Goal: Information Seeking & Learning: Learn about a topic

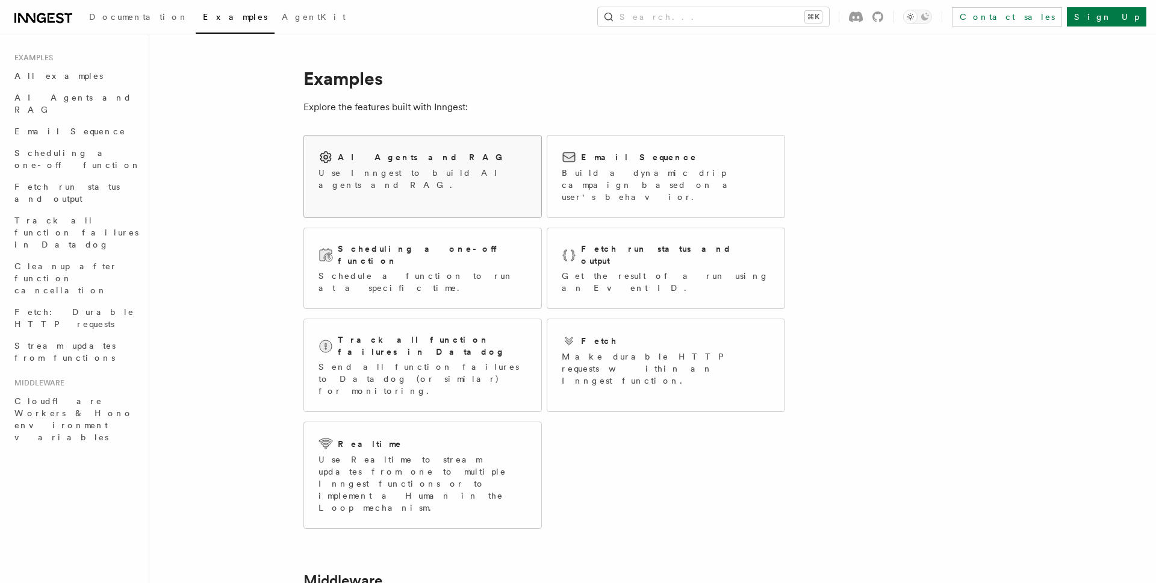
click at [457, 182] on div "AI Agents and RAG Use Inngest to build AI agents and RAG." at bounding box center [422, 170] width 237 height 70
click at [432, 202] on link "AI Agents and RAG Use Inngest to build AI agents and RAG." at bounding box center [422, 176] width 238 height 83
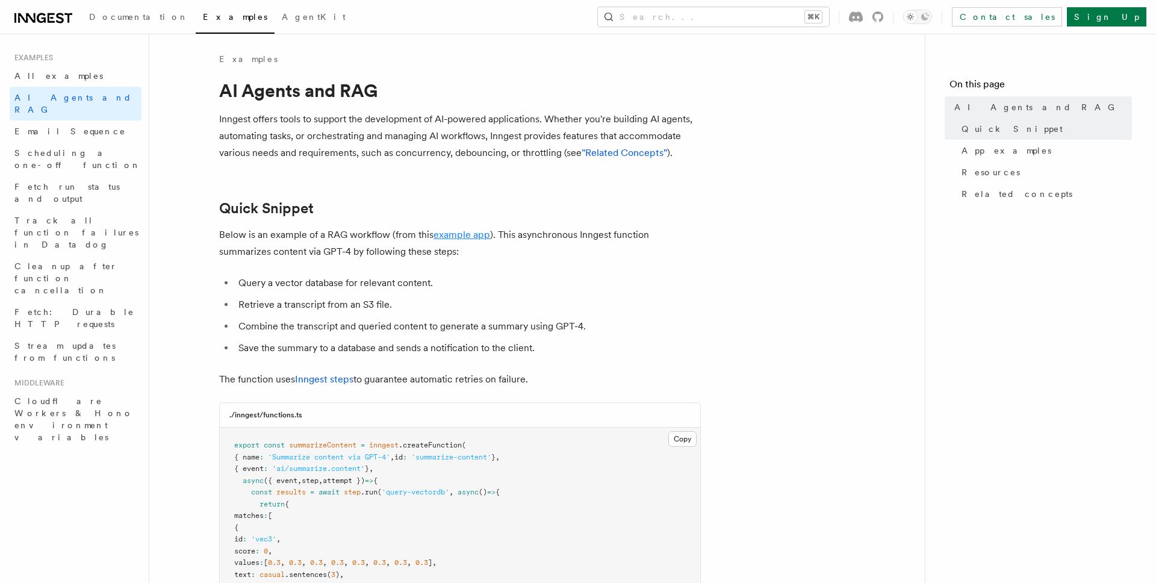
click at [464, 237] on link "example app" at bounding box center [461, 234] width 57 height 11
